Goal: Task Accomplishment & Management: Use online tool/utility

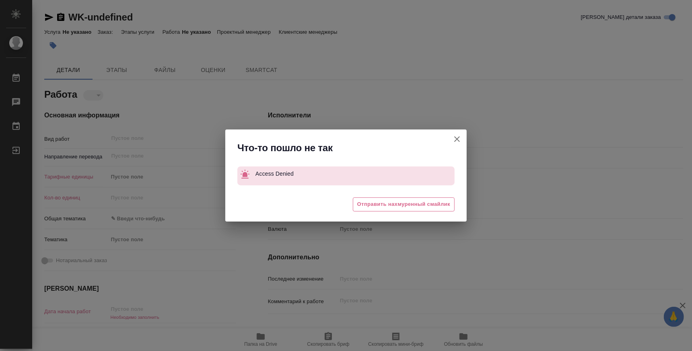
click at [455, 133] on button "Кратко детали заказа" at bounding box center [456, 138] width 19 height 19
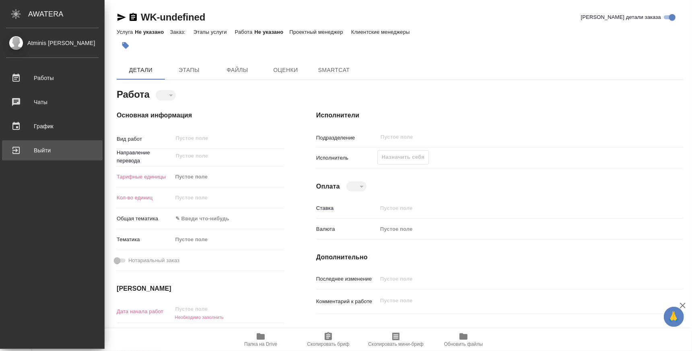
click at [32, 142] on link "Выйти" at bounding box center [52, 150] width 101 height 20
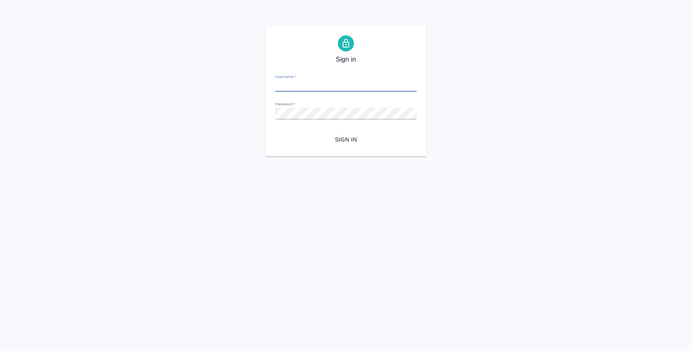
type input "[EMAIL_ADDRESS][DOMAIN_NAME]"
click at [361, 142] on span "Sign in" at bounding box center [345, 140] width 129 height 10
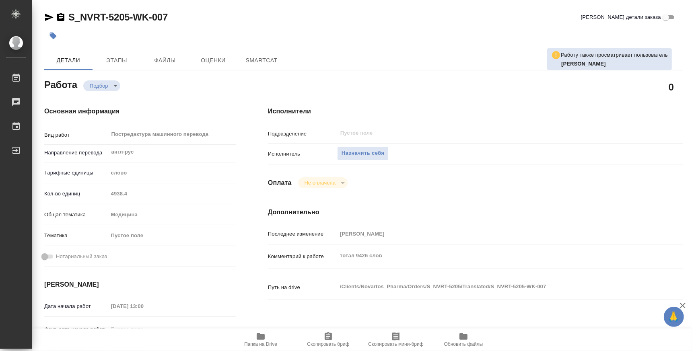
type textarea "x"
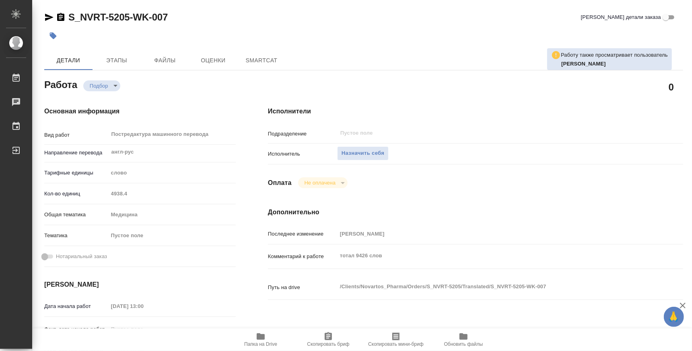
type textarea "x"
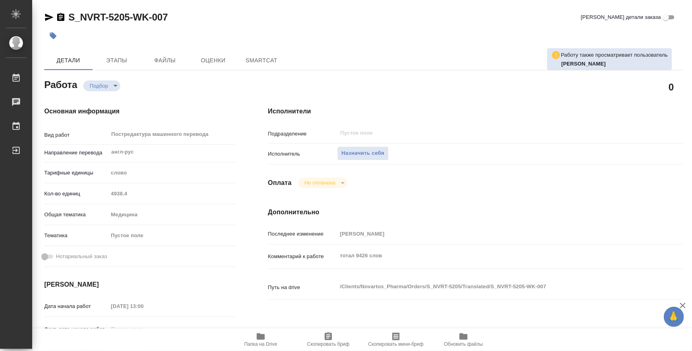
type textarea "x"
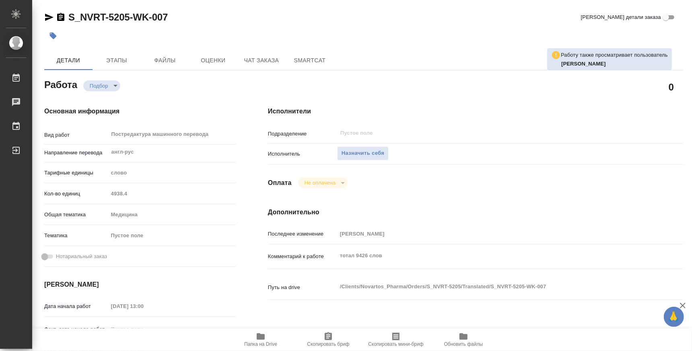
type textarea "x"
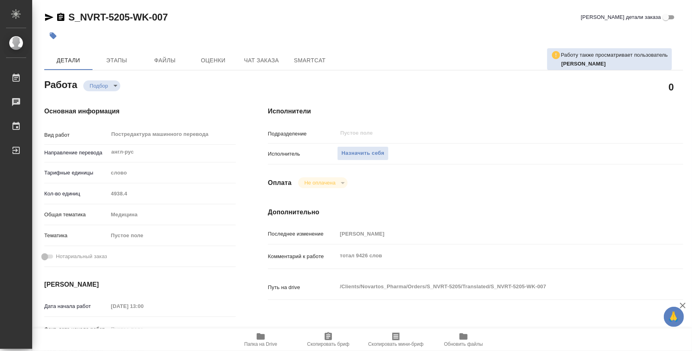
click at [253, 339] on span "Папка на Drive" at bounding box center [261, 339] width 58 height 15
type textarea "x"
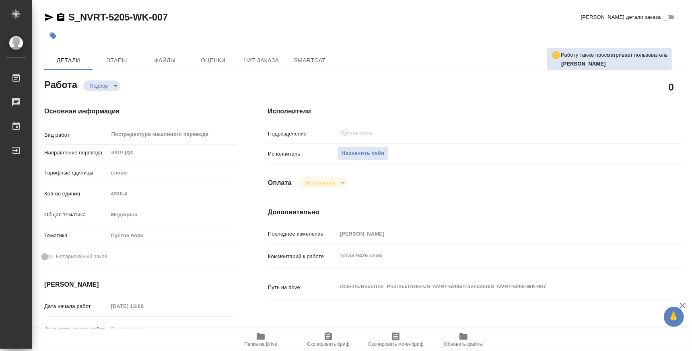
type textarea "x"
